Goal: Check status

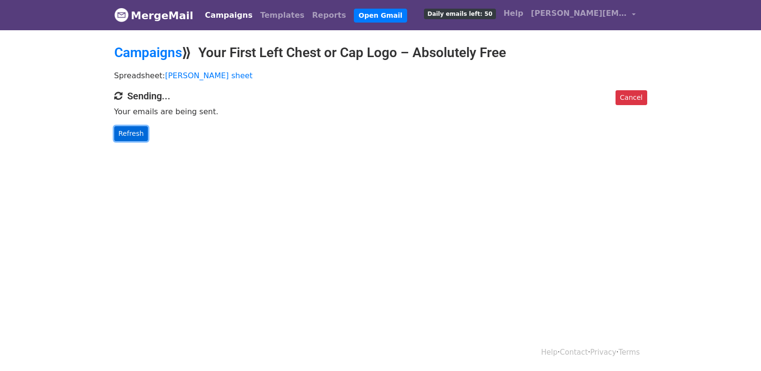
click at [128, 135] on link "Refresh" at bounding box center [131, 133] width 34 height 15
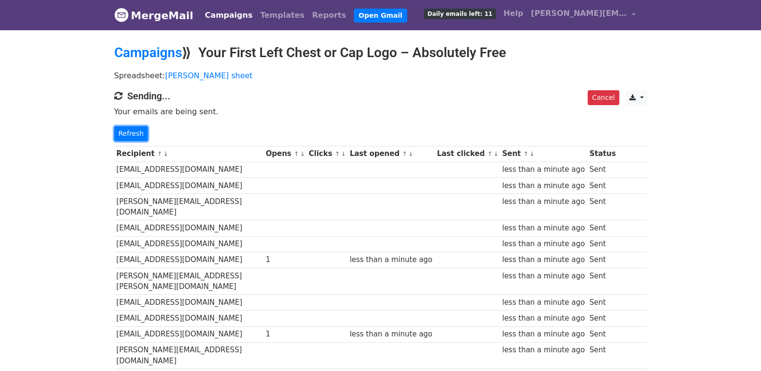
drag, startPoint x: 130, startPoint y: 128, endPoint x: 253, endPoint y: 195, distance: 139.3
click at [130, 129] on link "Refresh" at bounding box center [131, 133] width 34 height 15
